Goal: Task Accomplishment & Management: Complete application form

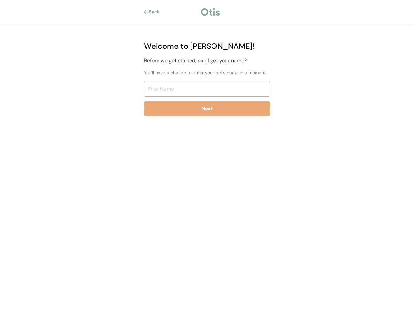
click at [207, 155] on div "Back Welcome to [PERSON_NAME]! Before we get started, can I get your name? You'…" at bounding box center [207, 155] width 414 height 310
click at [207, 12] on div at bounding box center [210, 12] width 21 height 10
click at [153, 12] on div "Back" at bounding box center [156, 12] width 15 height 6
click at [146, 12] on div at bounding box center [146, 12] width 5 height 4
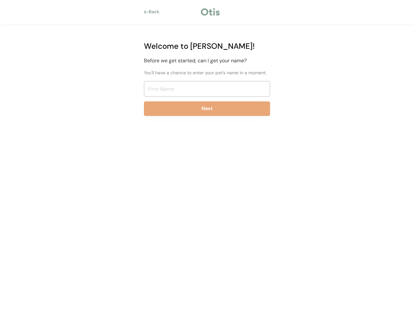
click at [156, 12] on div "Back" at bounding box center [156, 12] width 15 height 6
click at [181, 12] on div at bounding box center [181, 12] width 37 height 6
click at [210, 12] on div at bounding box center [210, 12] width 21 height 10
click at [245, 12] on div at bounding box center [245, 12] width 49 height 6
click at [207, 81] on div "Welcome to [PERSON_NAME]! Before we get started, can I get your name? You'll ha…" at bounding box center [206, 80] width 145 height 113
